Goal: Task Accomplishment & Management: Use online tool/utility

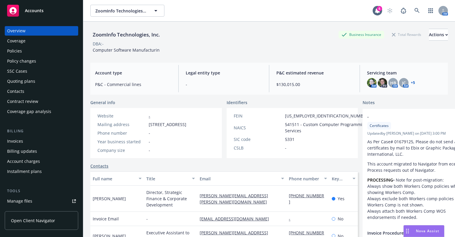
click at [20, 80] on div "Quoting plans" at bounding box center [21, 80] width 28 height 9
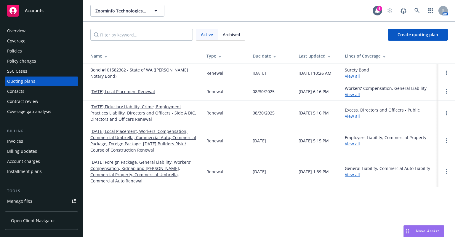
click at [127, 107] on link "[DATE] Fiduciary Liability, Crime, Employment Practices Liability, Directors an…" at bounding box center [143, 112] width 107 height 19
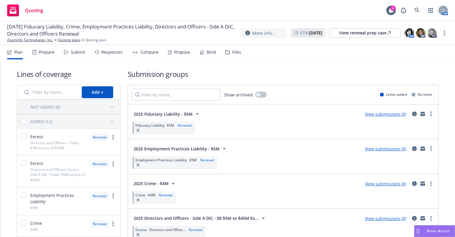
click at [394, 114] on link "View submissions (0)" at bounding box center [385, 114] width 41 height 6
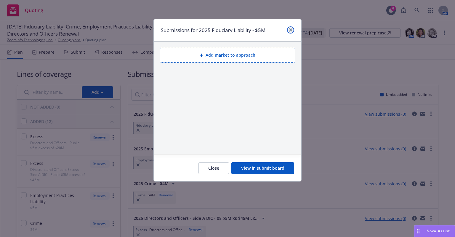
click at [292, 29] on link "close" at bounding box center [290, 29] width 7 height 7
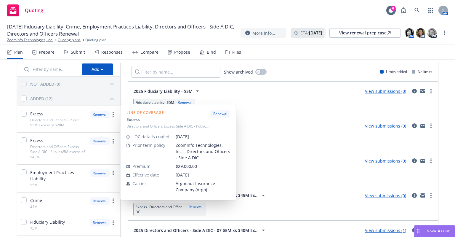
scroll to position [59, 0]
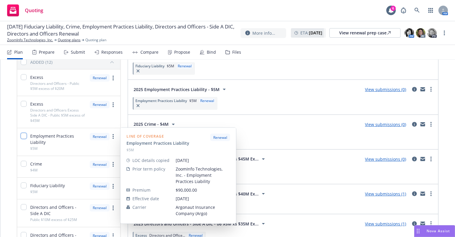
click at [24, 138] on input "checkbox" at bounding box center [24, 136] width 6 height 6
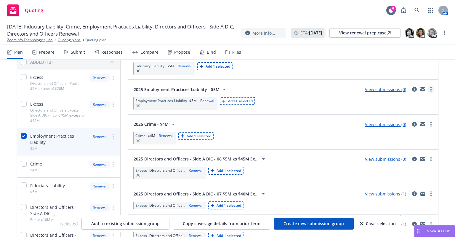
click at [431, 89] on circle "more" at bounding box center [431, 89] width 1 height 1
click at [244, 73] on div "Fiduciary Liability $5M Renewal Add 1 selected" at bounding box center [283, 68] width 303 height 15
click at [237, 100] on span "Add 1 selected" at bounding box center [240, 100] width 25 height 5
checkbox input "false"
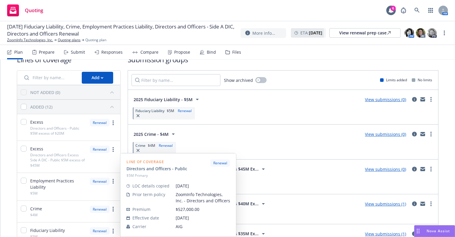
scroll to position [0, 0]
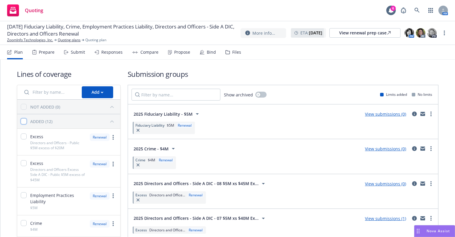
click at [24, 122] on input "checkbox" at bounding box center [24, 121] width 6 height 6
checkbox input "true"
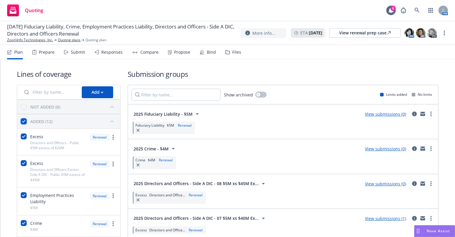
checkbox input "true"
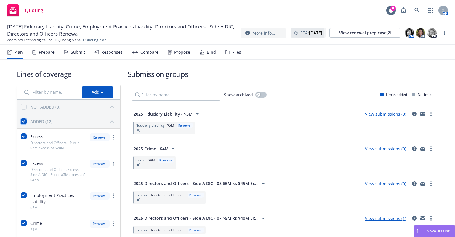
checkbox input "true"
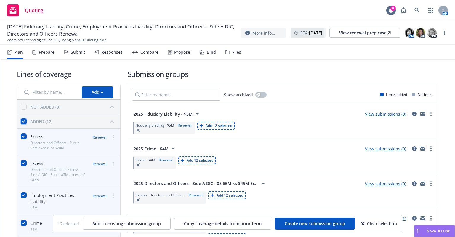
click at [24, 122] on input "checkbox" at bounding box center [24, 121] width 6 height 6
checkbox input "false"
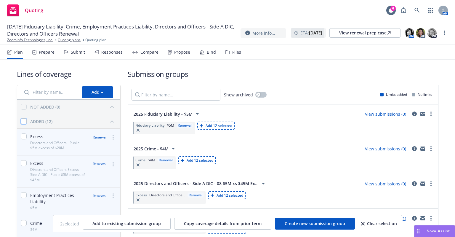
checkbox input "false"
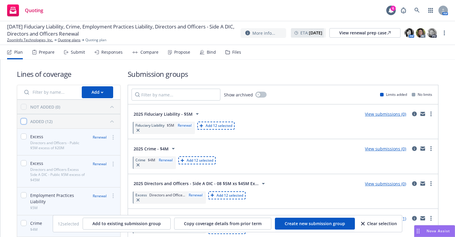
checkbox input "false"
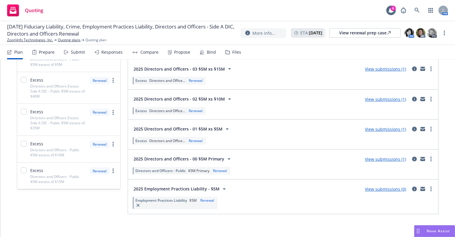
scroll to position [270, 0]
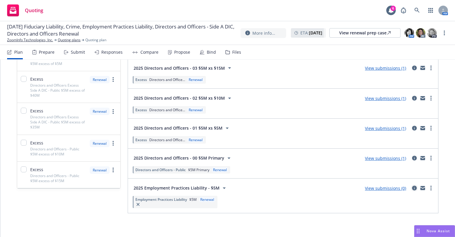
click at [412, 185] on icon "circleInformation" at bounding box center [414, 187] width 5 height 5
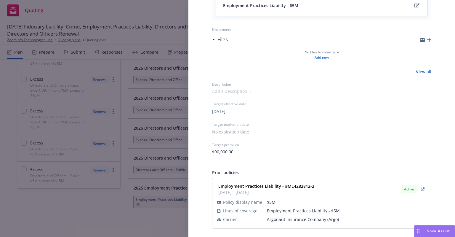
scroll to position [90, 0]
click at [91, 206] on div "Submission group 2025 Employment Practices Liability - $5M Last updated [DATE] …" at bounding box center [227, 118] width 455 height 237
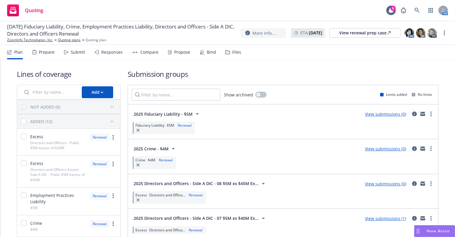
scroll to position [59, 0]
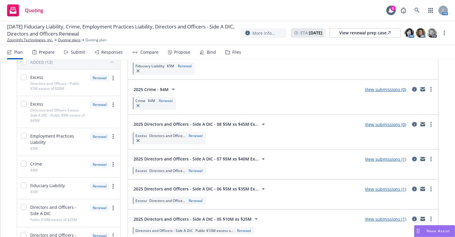
click at [49, 51] on div "Prepare" at bounding box center [47, 52] width 16 height 5
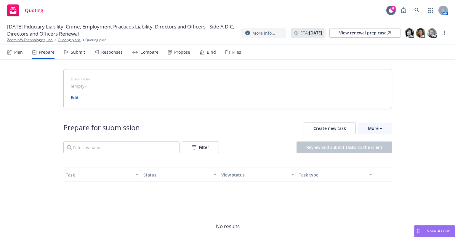
click at [81, 51] on div "Submit" at bounding box center [78, 52] width 14 height 5
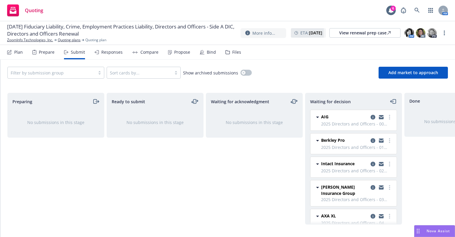
click at [114, 53] on div "Responses" at bounding box center [111, 52] width 21 height 5
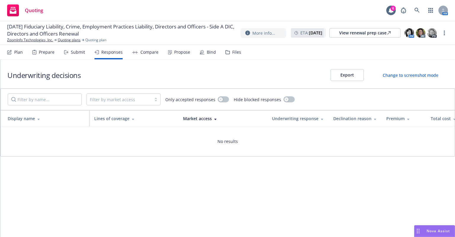
click at [179, 52] on div "Propose" at bounding box center [182, 52] width 16 height 5
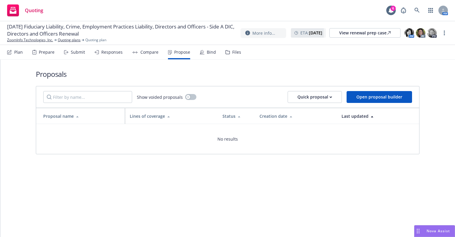
click at [210, 52] on div "Bind" at bounding box center [211, 52] width 9 height 5
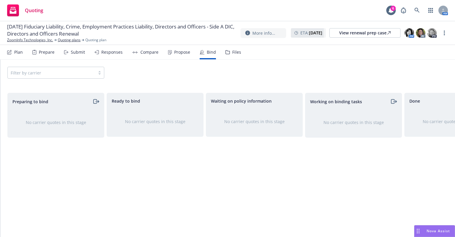
click at [229, 51] on div "Files" at bounding box center [233, 52] width 16 height 14
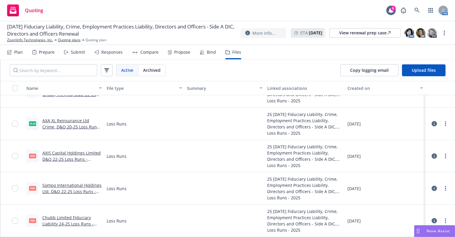
scroll to position [267, 0]
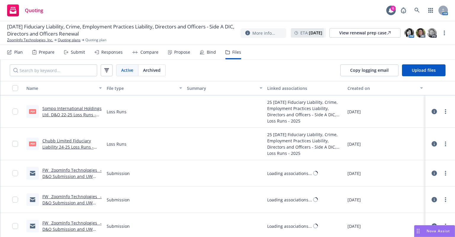
click at [16, 50] on div "Plan" at bounding box center [18, 52] width 9 height 5
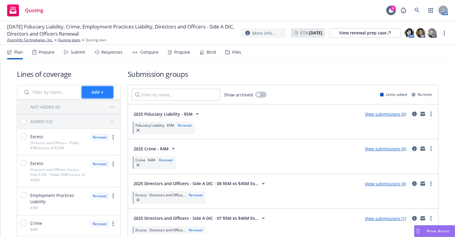
click at [96, 92] on div "Add" at bounding box center [98, 92] width 12 height 11
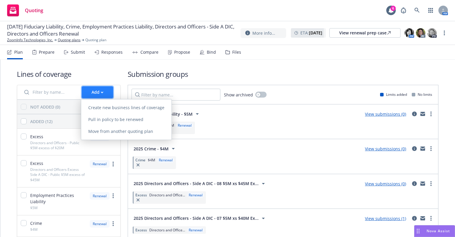
click at [96, 92] on div "Add" at bounding box center [98, 92] width 12 height 11
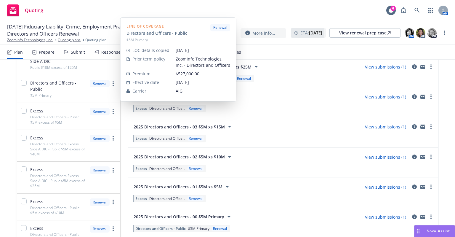
scroll to position [270, 0]
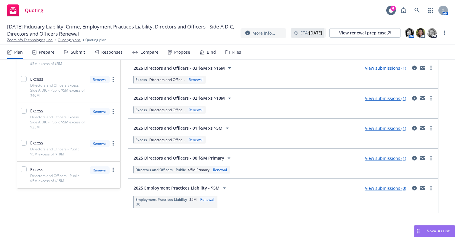
click at [66, 204] on div "Lines of coverage Add NOT ADDED (0) ADDED (12) Excess Directors and Officers - …" at bounding box center [69, 6] width 104 height 414
click at [431, 185] on circle "more" at bounding box center [431, 185] width 1 height 1
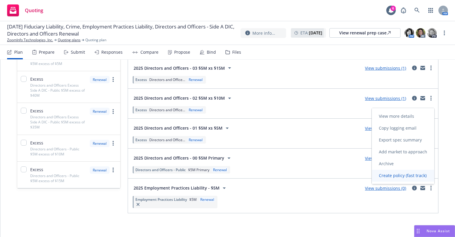
click at [402, 177] on span "Create policy (fast track)" at bounding box center [403, 175] width 62 height 6
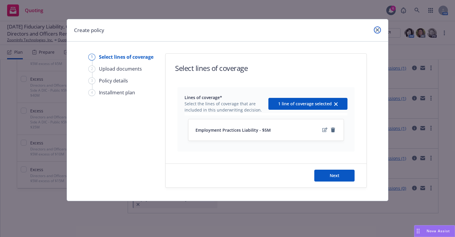
click at [376, 30] on icon "close" at bounding box center [378, 30] width 4 height 4
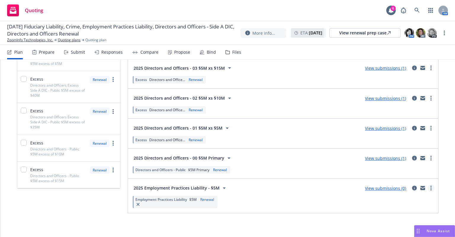
click at [431, 189] on circle "more" at bounding box center [431, 189] width 1 height 1
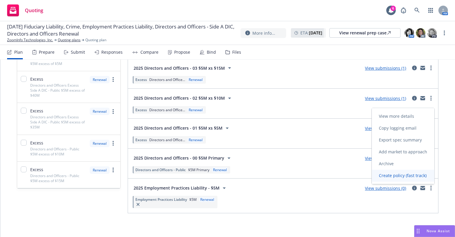
click at [422, 177] on span "Create policy (fast track)" at bounding box center [403, 175] width 62 height 6
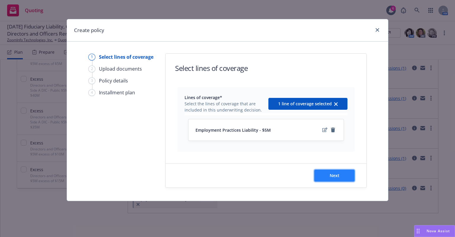
click at [324, 178] on button "Next" at bounding box center [334, 175] width 40 height 12
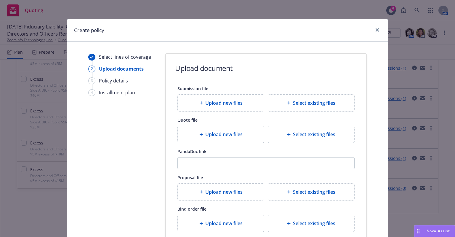
click at [196, 102] on div "Upload new files" at bounding box center [221, 102] width 77 height 7
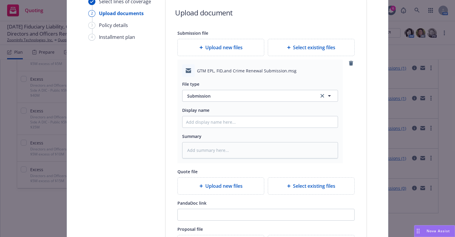
scroll to position [59, 0]
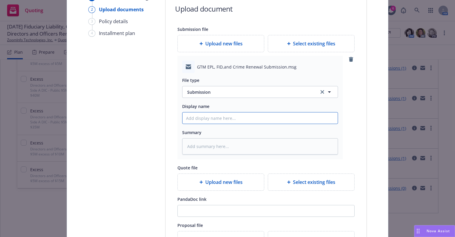
click at [204, 118] on input "Display name" at bounding box center [260, 117] width 155 height 11
type textarea "x"
type input "G"
type textarea "x"
type input "GT"
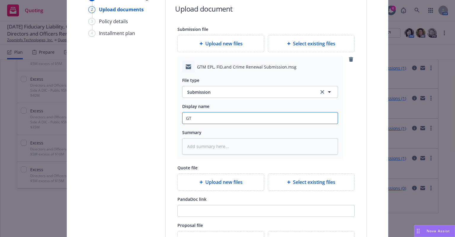
type textarea "x"
type input "GTM"
type textarea "x"
type input "GTM"
type textarea "x"
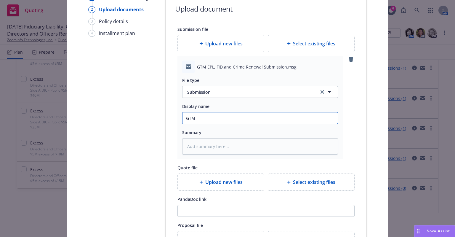
type input "GTM E"
type textarea "x"
type input "GTM EP"
type textarea "x"
type input "GTM EPL"
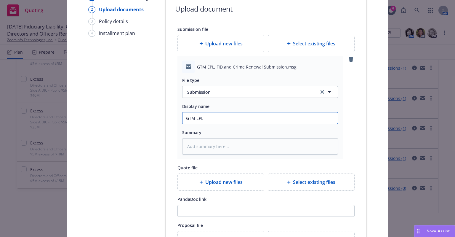
type textarea "x"
type input "GTM EPL,"
type textarea "x"
type input "GTM EPL,"
type textarea "x"
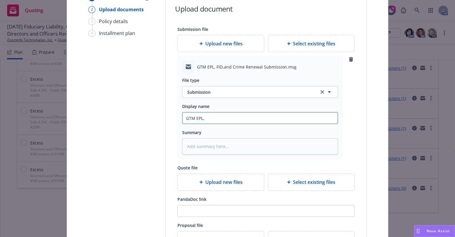
type input "GTM EPL, F"
type textarea "x"
type input "GTM EPL, FI"
type textarea "x"
type input "GTM EPL, FID"
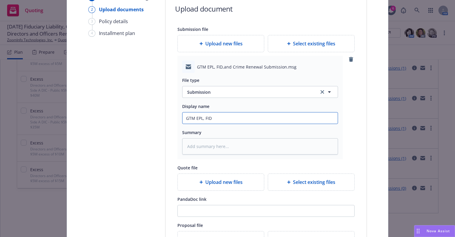
type textarea "x"
type input "GTM EPL, FID,"
type textarea "x"
type input "GTM EPL, FID,"
type textarea "x"
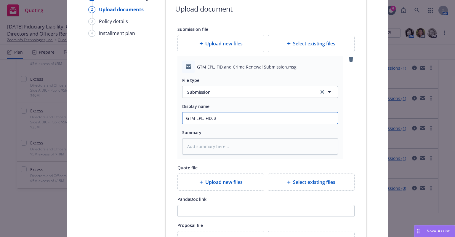
type input "GTM EPL, FID, an"
type textarea "x"
type input "GTM EPL, FID, and"
type textarea "x"
type input "GTM EPL, FID, and C"
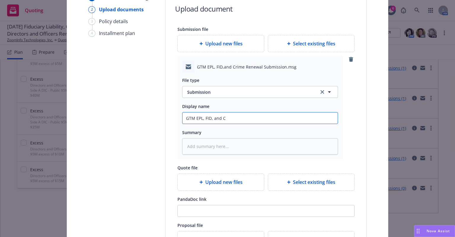
type textarea "x"
type input "GTM EPL, FID, and Cri"
type textarea "x"
type input "GTM EPL, FID, and [PERSON_NAME]"
type textarea "x"
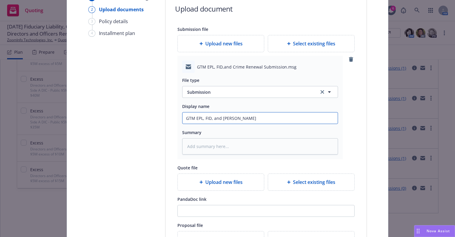
type input "GTM EPL, FID, and Crime"
type textarea "x"
type input "GTM EPL, FID, and Crime"
type textarea "x"
type input "GTM EPL, FID, and Crime S"
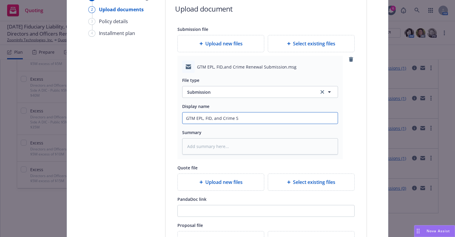
type textarea "x"
type input "GTM EPL, FID, and Crime"
type textarea "x"
type input "GTM EPL, FID, and Crime R"
type textarea "x"
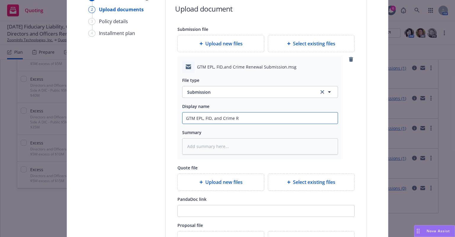
type input "GTM EPL, FID, and Crime Re"
type textarea "x"
type input "GTM EPL, FID, and Crime Ren"
type textarea "x"
type input "GTM EPL, FID, and Crime [PERSON_NAME]"
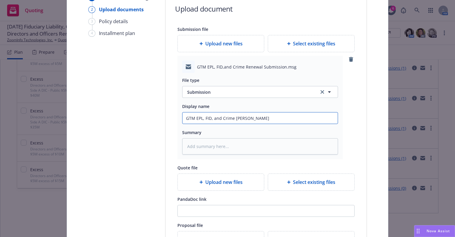
type textarea "x"
type input "GTM EPL, FID, and Crime Renew"
type textarea "x"
type input "GTM EPL, FID, and Crime Renewa"
type textarea "x"
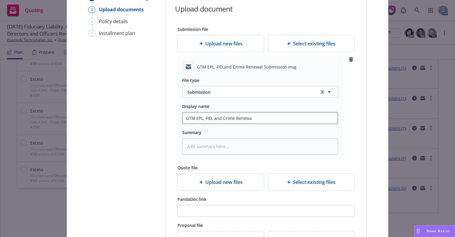
type input "GTM EPL, FID, and Crime Renewa"
type textarea "x"
type input "GTM EPL, FID, and Crime Renewa"
type textarea "x"
type input "GTM EPL, FID, and Crime Renewal"
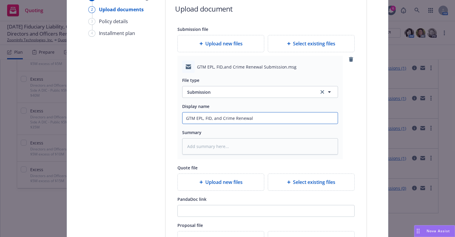
type textarea "x"
type input "GTM EPL, FID, and Crime Renewal S"
type textarea "x"
type input "GTM EPL, FID, and Crime Renewal Su"
type textarea "x"
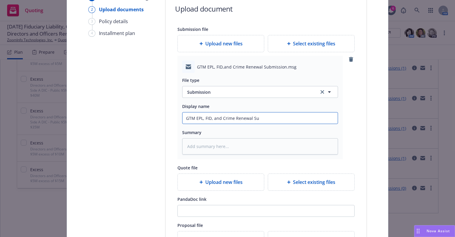
type input "GTM EPL, FID, and Crime Renewal Sub"
type textarea "x"
type input "GTM EPL, FID, and Crime Renewal Subm"
type textarea "x"
type input "GTM EPL, FID, and Crime Renewal Submi"
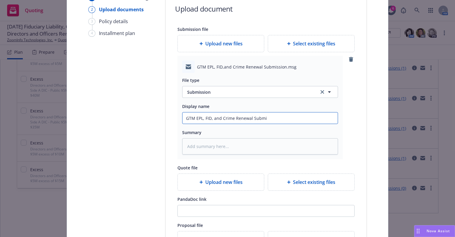
type textarea "x"
type input "GTM EPL, FID, and Crime Renewal Submis"
type textarea "x"
type input "GTM EPL, FID, and Crime Renewal Submiss"
type textarea "x"
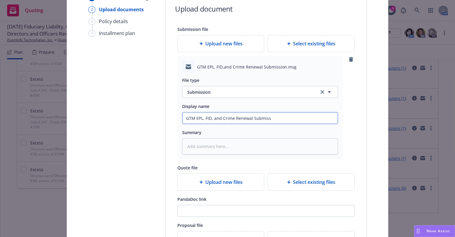
type input "GTM EPL, FID, and Crime Renewal Submissi"
type textarea "x"
type input "GTM EPL, FID, and Crime Renewal Submissio"
type textarea "x"
type input "GTM EPL, FID, and Crime Renewal Submission"
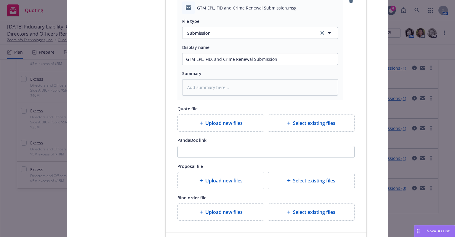
scroll to position [119, 0]
click at [199, 121] on icon at bounding box center [201, 123] width 4 height 4
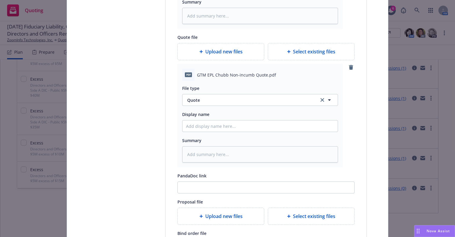
scroll to position [207, 0]
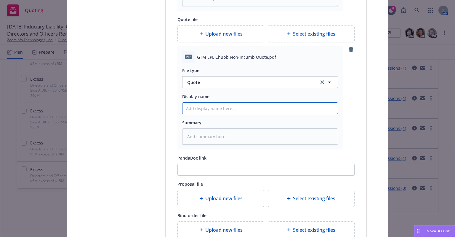
click at [225, 111] on input "Display name" at bounding box center [260, 108] width 155 height 11
type textarea "x"
type input "G"
type textarea "x"
type input "GT"
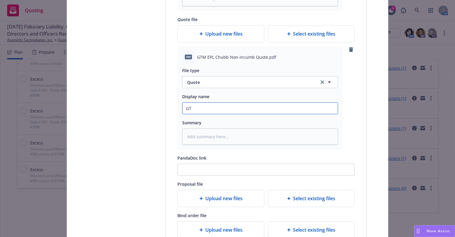
type textarea "x"
type input "GTM"
type textarea "x"
type input "GT"
type textarea "x"
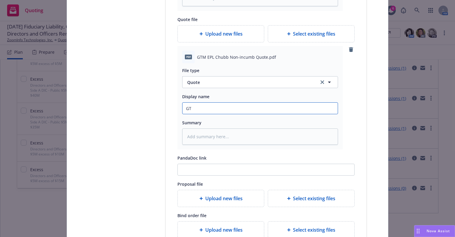
type input "G"
type textarea "x"
type input "2"
type textarea "x"
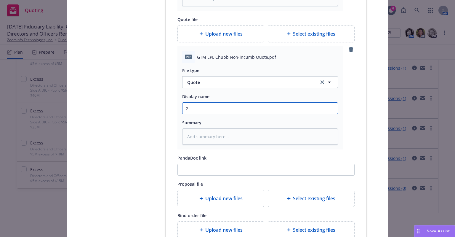
type input "20"
type textarea "x"
type input "202"
type textarea "x"
type input "2025"
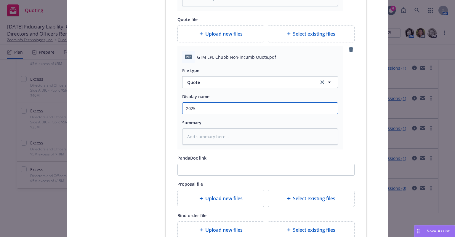
type textarea "x"
type input "2025"
type textarea "x"
type input "2025 G"
type textarea "x"
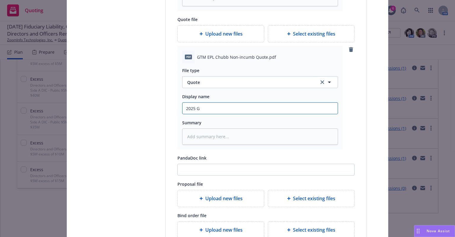
type input "2025 GT"
type textarea "x"
type input "2025 GTM"
type textarea "x"
type input "2025 GTM"
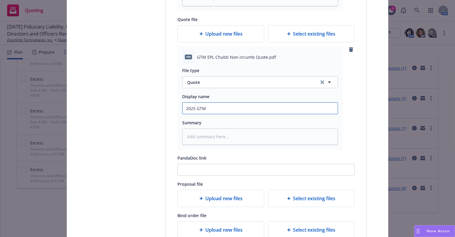
type textarea "x"
type input "2025 GTM E"
type textarea "x"
type input "2025 GTM EP"
type textarea "x"
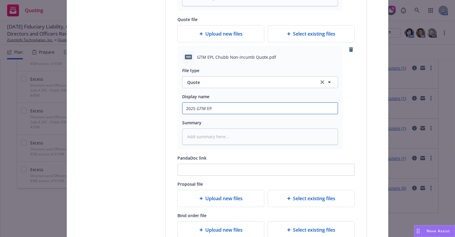
type input "2025 GTM EPL"
type textarea "x"
type input "2025 GTM EPL"
type textarea "x"
type input "2025 GTM EPL C"
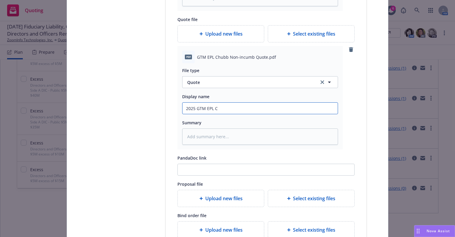
type textarea "x"
type input "2025 GTM EPL Ch"
type textarea "x"
type input "2025 GTM EPL Chu"
type textarea "x"
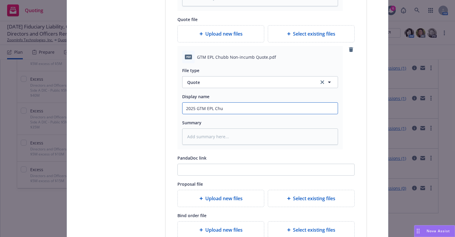
type input "2025 GTM EPL Chub"
type textarea "x"
type input "2025 GTM EPL Chubb"
type textarea "x"
type input "2025 GTM EPL Chubb"
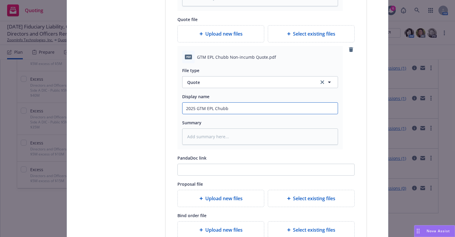
type textarea "x"
type input "2025 GTM EPL Chubb Q"
type textarea "x"
type input "2025 GTM EPL Chubb Qu"
type textarea "x"
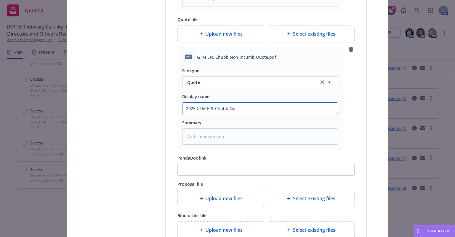
type input "2025 GTM EPL Chubb Quo"
type textarea "x"
type input "2025 GTM EPL Chubb Quot"
type textarea "x"
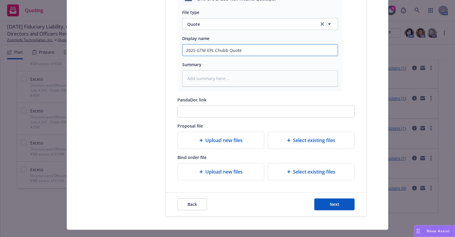
scroll to position [267, 0]
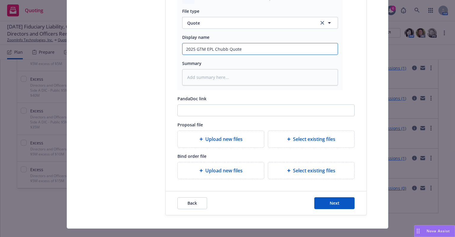
type input "2025 GTM EPL Chubb Quote"
click at [199, 137] on icon at bounding box center [201, 139] width 4 height 4
click at [195, 136] on div "Upload new files" at bounding box center [221, 138] width 77 height 7
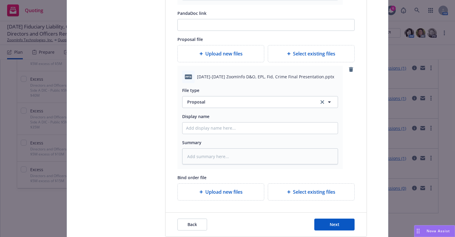
scroll to position [383, 0]
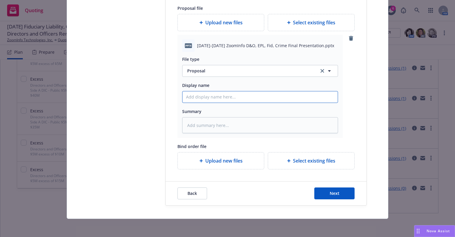
click at [221, 98] on input "Display name" at bounding box center [260, 96] width 155 height 11
type textarea "x"
type input "2"
type textarea "x"
type input "20"
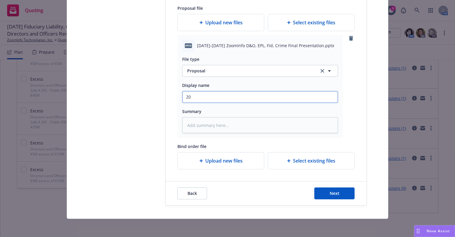
type textarea "x"
type input "202"
type textarea "x"
type input "2025"
type textarea "x"
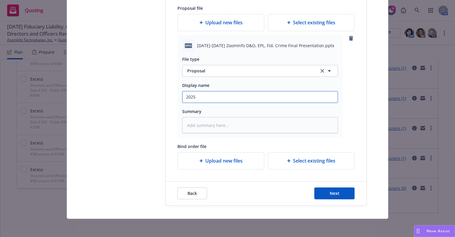
type input "2025"
type textarea "x"
type input "2025 G"
type textarea "x"
type input "2025 GT"
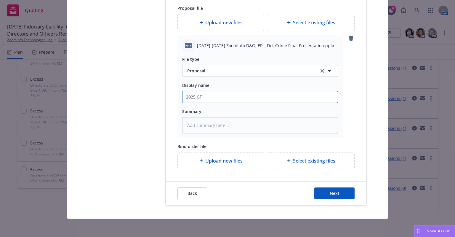
type textarea "x"
type input "2025 GTM"
type textarea "x"
type input "2025 GTM"
type textarea "x"
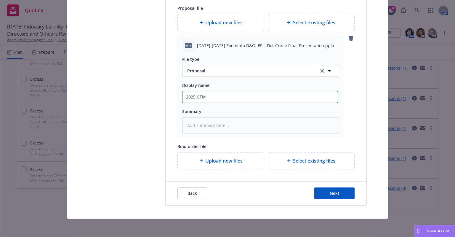
type input "2025 GTM D"
type textarea "x"
type input "2025 GTM D&"
type textarea "x"
type input "2025 GTM D&O"
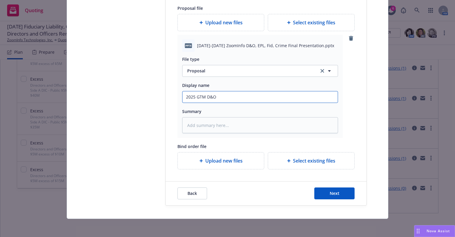
type textarea "x"
type input "2025 GTM D&O,"
type textarea "x"
type input "2025 GTM D&O,"
type textarea "x"
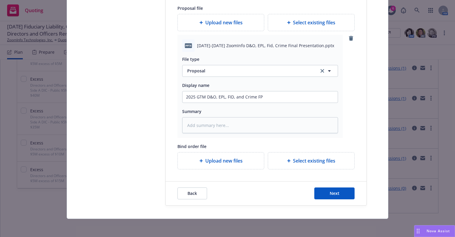
click at [216, 160] on span "Upload new files" at bounding box center [223, 160] width 37 height 7
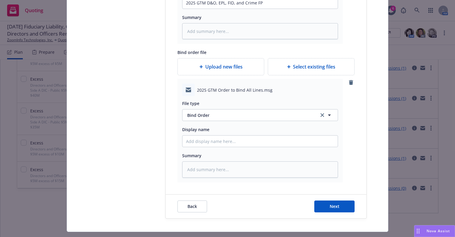
scroll to position [490, 0]
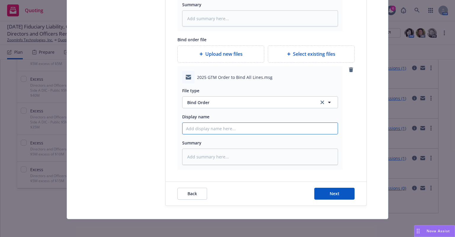
click at [292, 129] on input "Display name" at bounding box center [260, 128] width 155 height 11
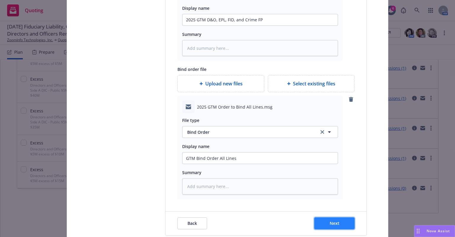
click at [336, 220] on span "Next" at bounding box center [335, 223] width 10 height 6
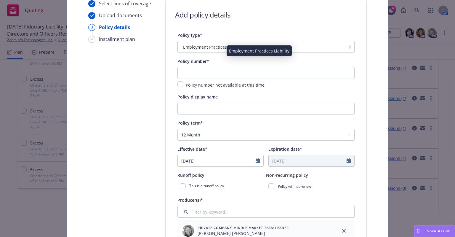
scroll to position [59, 0]
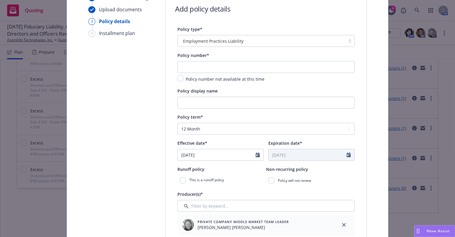
click at [226, 79] on span "Policy number not available at this time" at bounding box center [225, 79] width 79 height 6
click at [179, 79] on input "checkbox" at bounding box center [180, 78] width 6 height 6
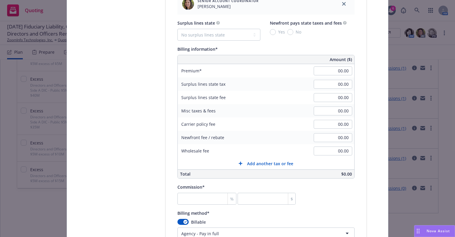
scroll to position [385, 0]
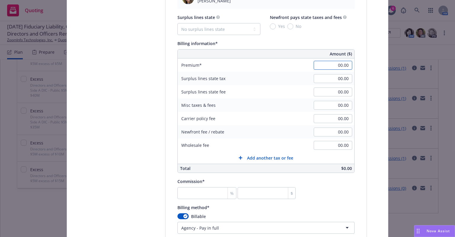
click at [327, 65] on input "00.00" at bounding box center [333, 65] width 39 height 9
click at [330, 77] on input "00.00" at bounding box center [333, 78] width 39 height 9
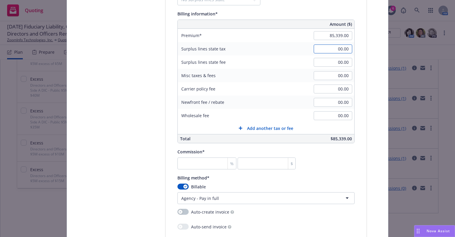
scroll to position [444, 0]
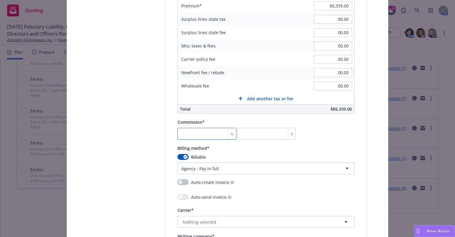
click at [204, 132] on input "number" at bounding box center [206, 134] width 59 height 12
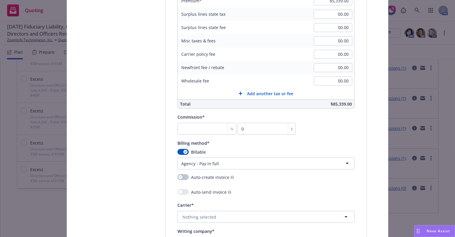
scroll to position [474, 0]
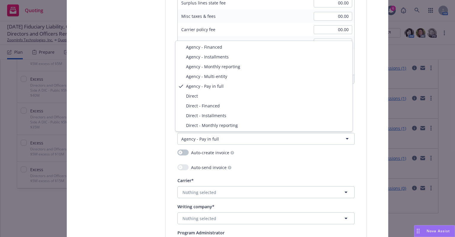
click at [225, 140] on html "Quoting 6 AM [DATE] Fiduciary Liability, Crime, Employment Practices Liability,…" at bounding box center [227, 118] width 455 height 237
click at [346, 137] on html "Quoting 6 AM [DATE] Fiduciary Liability, Crime, Employment Practices Liability,…" at bounding box center [227, 118] width 455 height 237
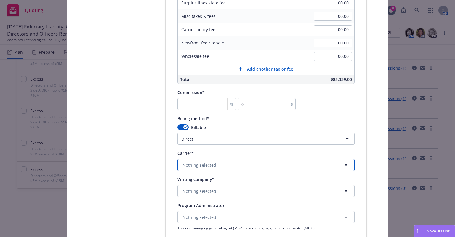
click at [229, 166] on button "Nothing selected" at bounding box center [265, 165] width 177 height 12
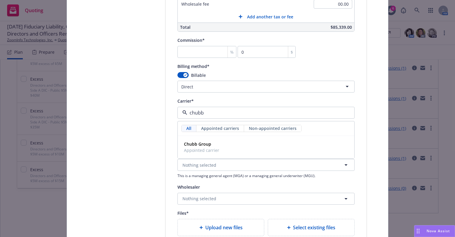
scroll to position [533, 0]
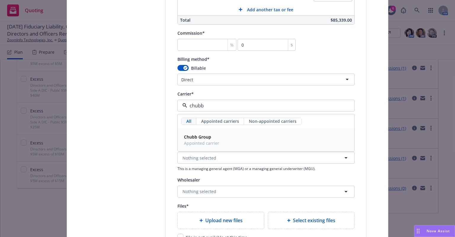
click at [198, 134] on strong "Chubb Group" at bounding box center [197, 137] width 27 height 6
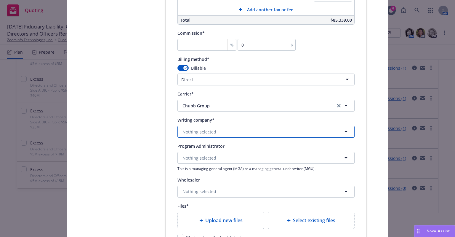
click at [216, 132] on button "Nothing selected" at bounding box center [265, 132] width 177 height 12
click at [209, 130] on span "Nothing selected" at bounding box center [200, 132] width 34 height 6
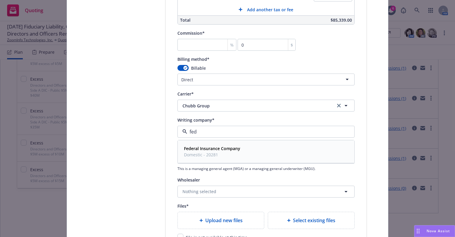
click at [206, 147] on strong "Federal Insurance Company" at bounding box center [212, 148] width 56 height 6
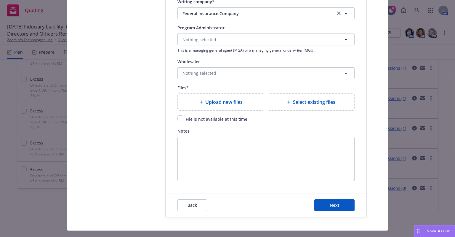
scroll to position [652, 0]
click at [177, 119] on input "checkbox" at bounding box center [180, 118] width 6 height 6
click at [340, 201] on button "Next" at bounding box center [334, 205] width 40 height 12
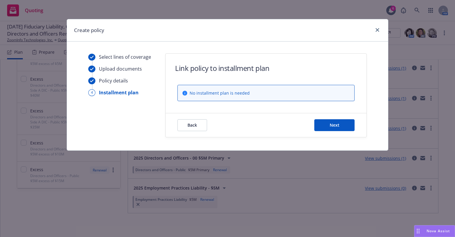
click at [330, 117] on div "Back Next" at bounding box center [266, 125] width 201 height 24
click at [332, 122] on span "Next" at bounding box center [335, 125] width 10 height 6
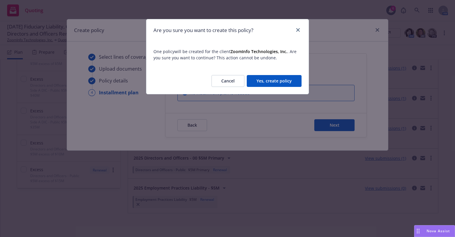
click at [267, 80] on button "Yes, create policy" at bounding box center [274, 81] width 55 height 12
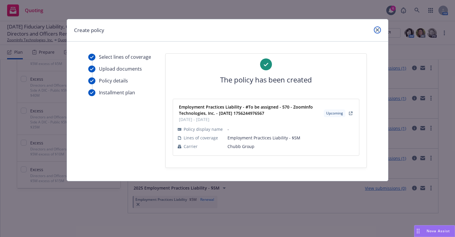
click at [380, 27] on link "close" at bounding box center [377, 29] width 7 height 7
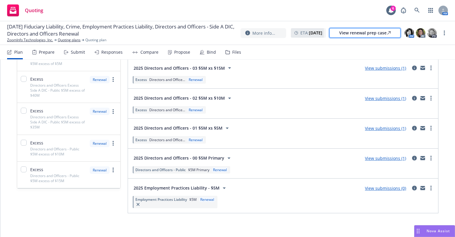
click at [372, 33] on div "View renewal prep case" at bounding box center [365, 32] width 52 height 9
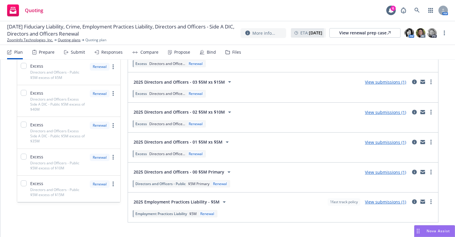
scroll to position [265, 0]
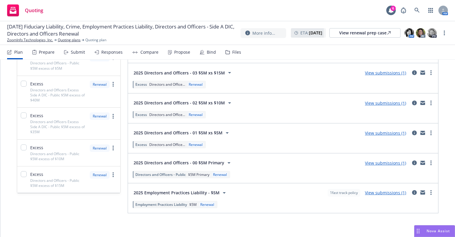
click at [180, 191] on span "2025 Employment Practices Liability - $5M" at bounding box center [177, 192] width 86 height 6
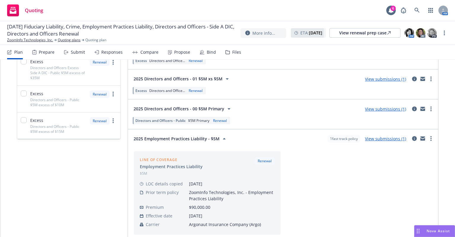
scroll to position [350, 0]
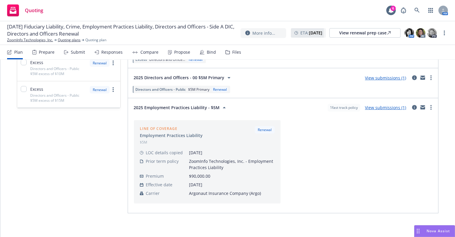
click at [324, 155] on div "Line of coverage Employment Practices Liability $5M Renewal LOC details copied …" at bounding box center [283, 162] width 303 height 88
click at [428, 104] on link "more" at bounding box center [431, 107] width 7 height 7
click at [338, 169] on div "Line of coverage Employment Practices Liability $5M Renewal LOC details copied …" at bounding box center [283, 162] width 303 height 88
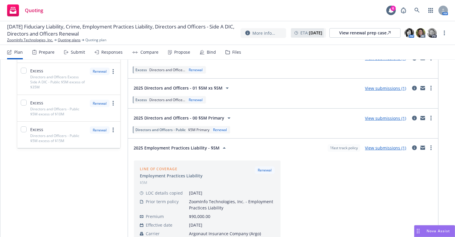
scroll to position [261, 0]
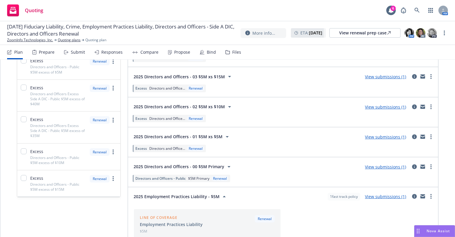
click at [380, 193] on link "View submissions (1)" at bounding box center [385, 196] width 41 height 6
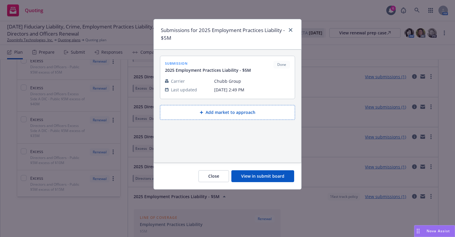
click at [260, 176] on button "View in submit board" at bounding box center [262, 176] width 63 height 12
